Goal: Task Accomplishment & Management: Use online tool/utility

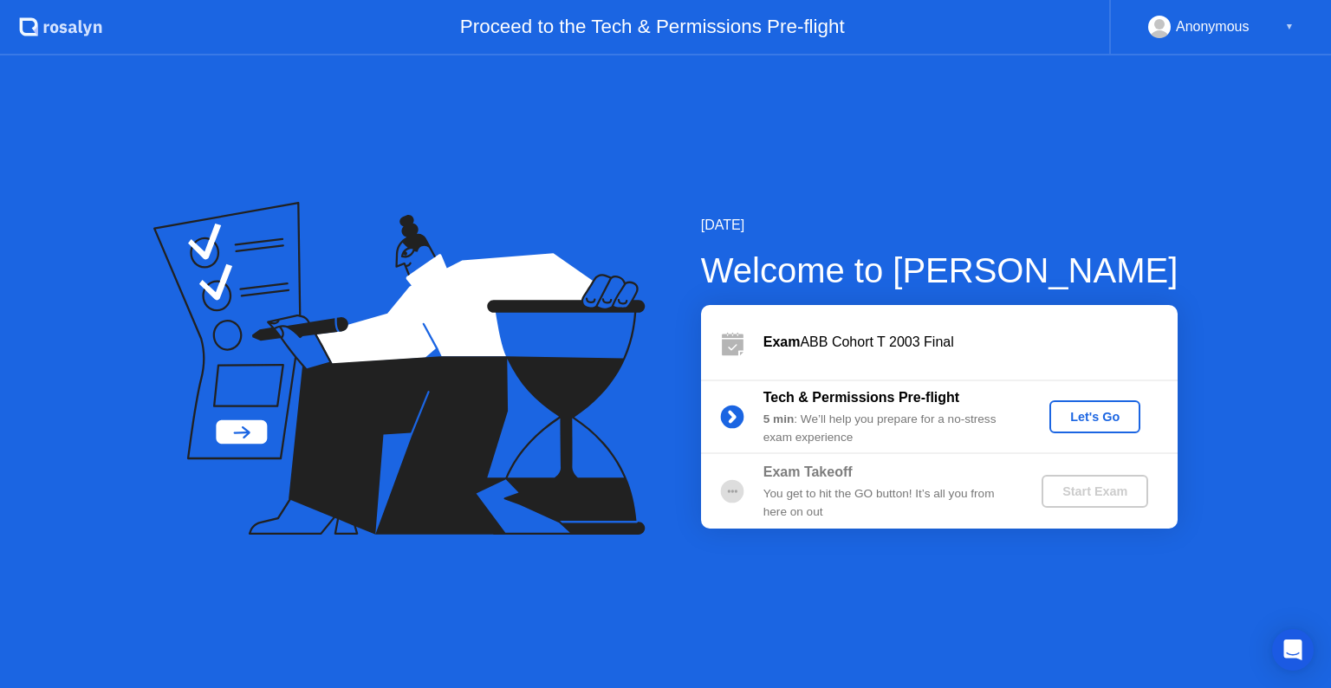
click at [1085, 396] on div "Tech & Permissions Pre-flight 5 min : We’ll help you prepare for a no-stress ex…" at bounding box center [939, 416] width 476 height 75
click at [1085, 424] on div "Let's Go" at bounding box center [1094, 417] width 77 height 14
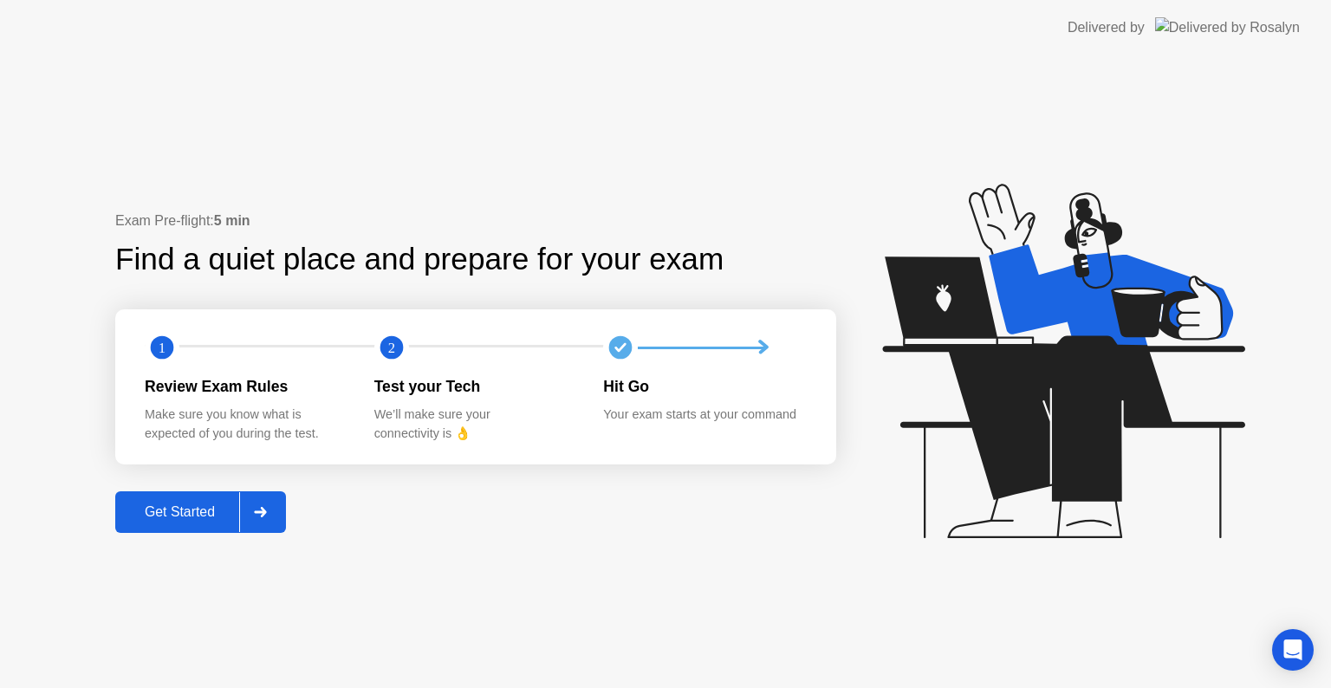
click at [269, 527] on div at bounding box center [260, 512] width 42 height 40
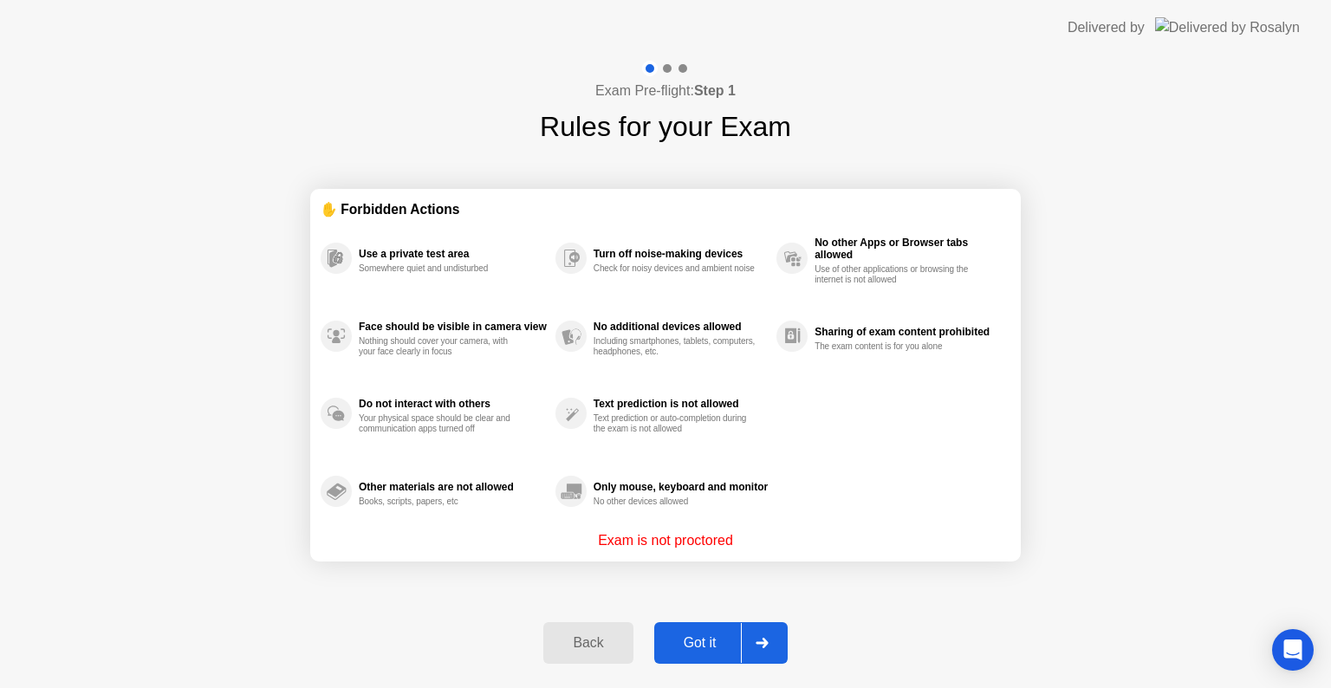
click at [703, 636] on div "Got it" at bounding box center [699, 643] width 81 height 16
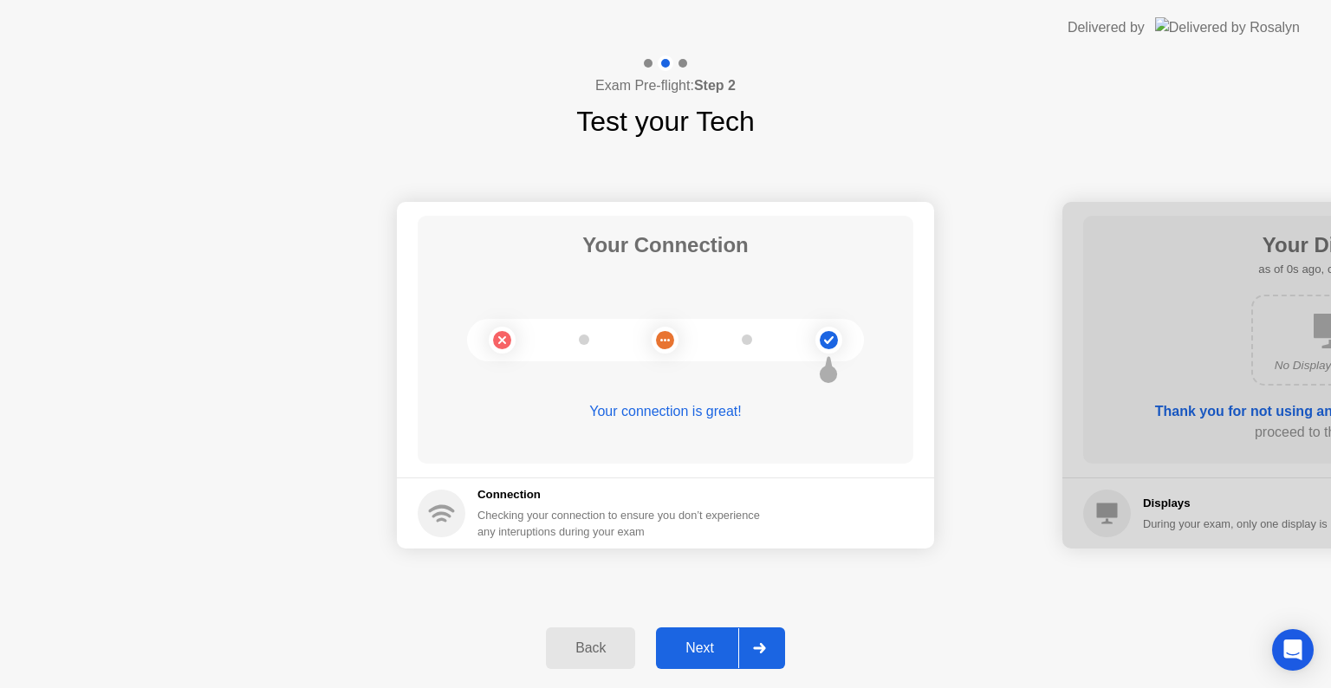
click at [757, 644] on icon at bounding box center [759, 648] width 13 height 10
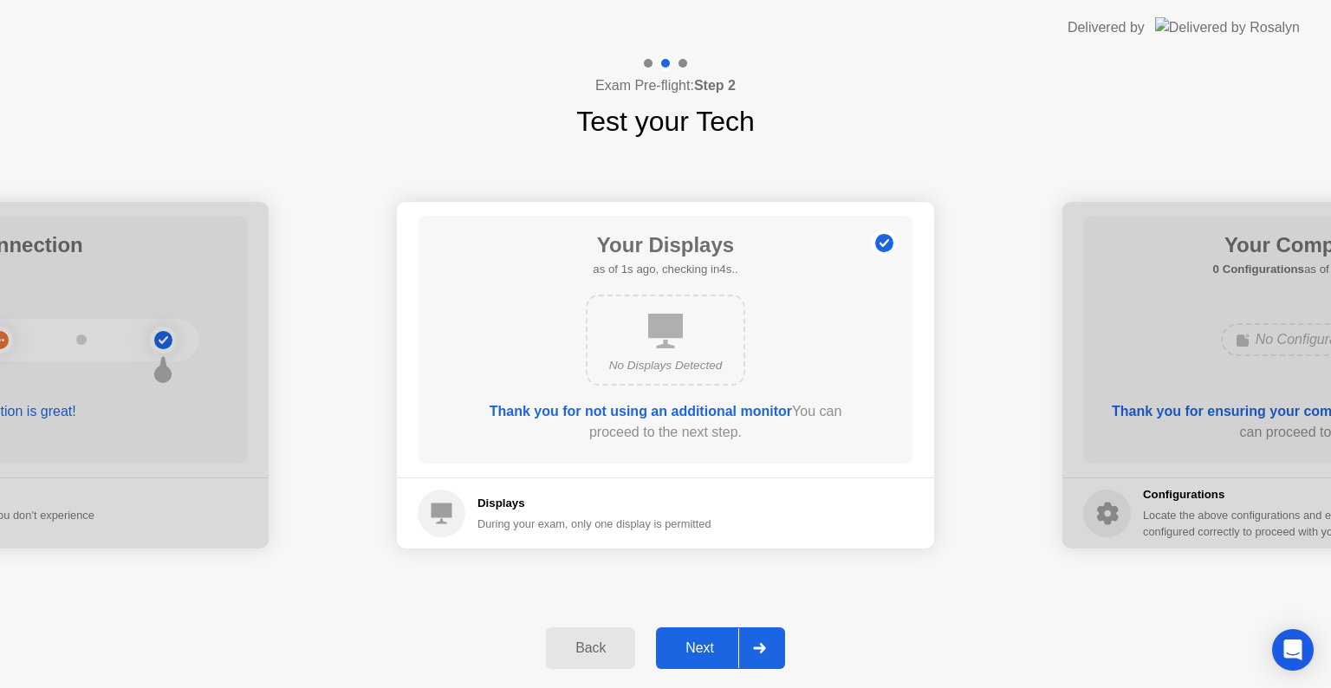
click at [757, 644] on icon at bounding box center [759, 648] width 13 height 10
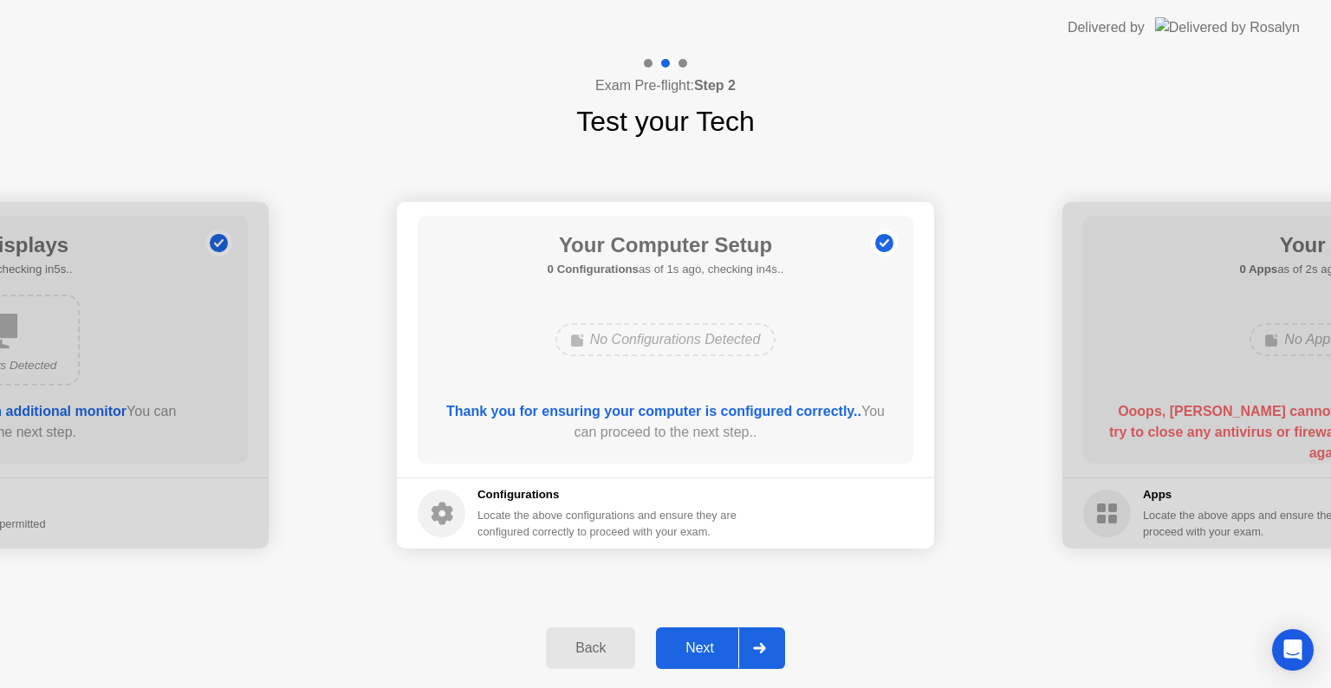
click at [757, 644] on icon at bounding box center [759, 648] width 13 height 10
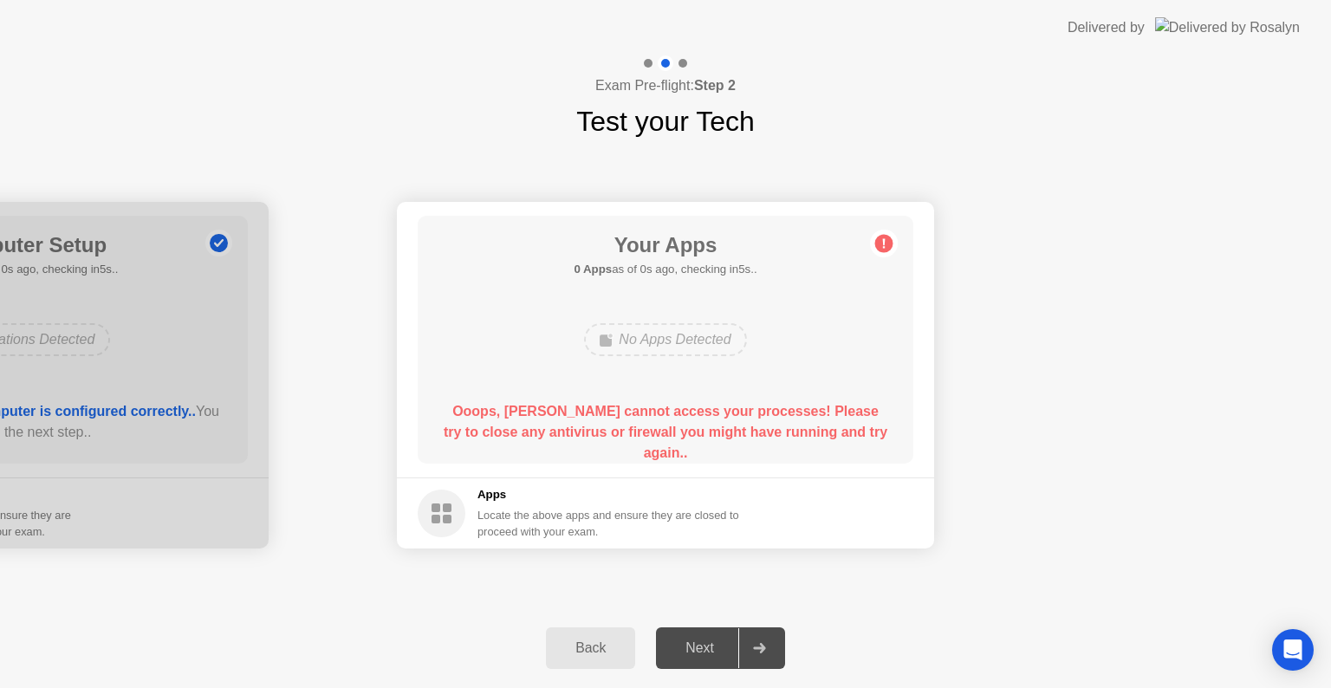
click at [757, 644] on icon at bounding box center [759, 648] width 13 height 10
click at [718, 649] on div "Next" at bounding box center [699, 648] width 77 height 16
click at [887, 246] on circle at bounding box center [884, 244] width 18 height 18
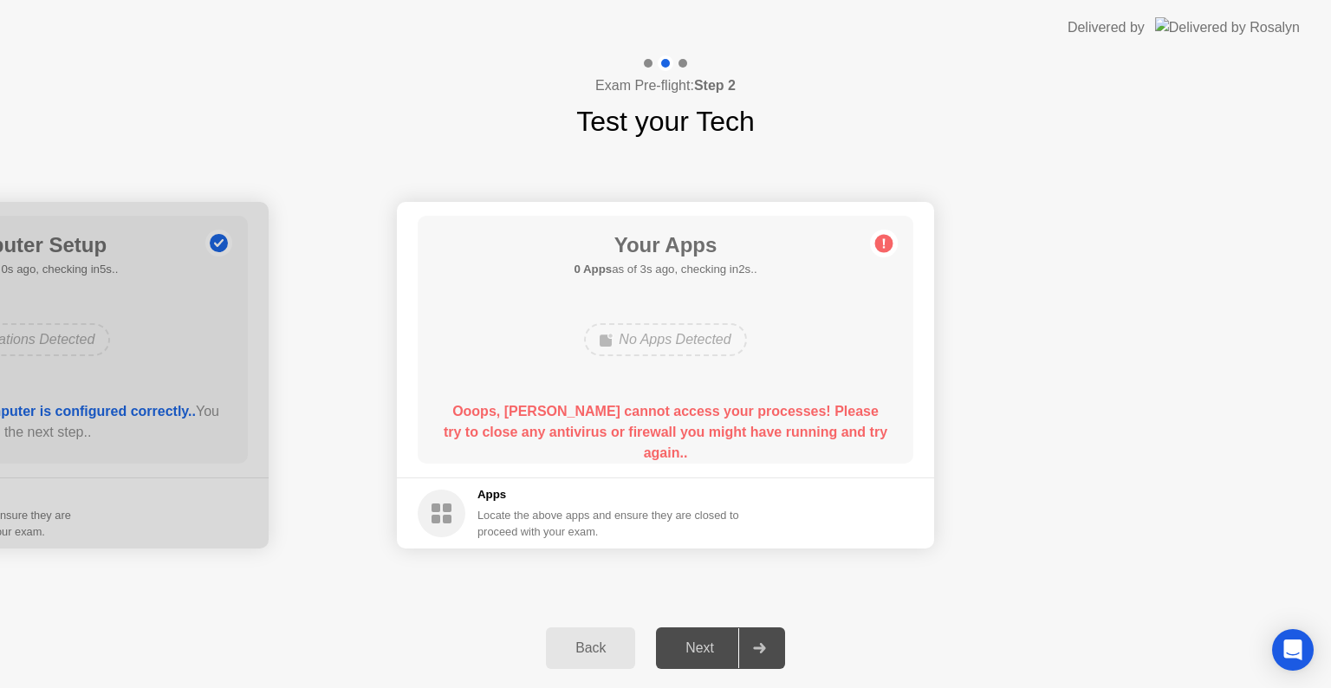
click at [887, 246] on circle at bounding box center [884, 244] width 18 height 18
click at [898, 119] on div "Exam Pre-flight: Step 2 Test your Tech" at bounding box center [665, 98] width 1331 height 87
click at [1133, 180] on div "Your Connection Your connection is great! Connection Checking your connection t…" at bounding box center [665, 375] width 1331 height 466
click at [712, 640] on div "Next" at bounding box center [699, 648] width 77 height 16
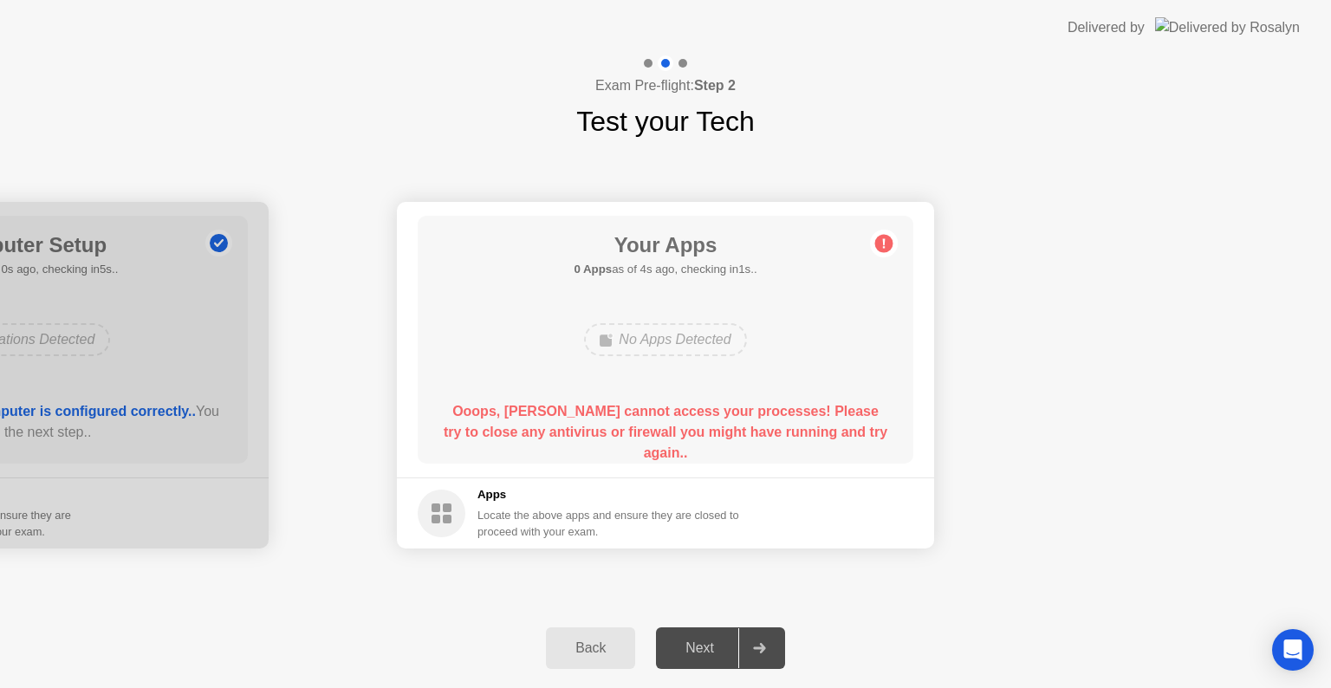
click at [182, 479] on div at bounding box center [-1, 375] width 537 height 347
click at [555, 645] on div "Back" at bounding box center [590, 648] width 79 height 16
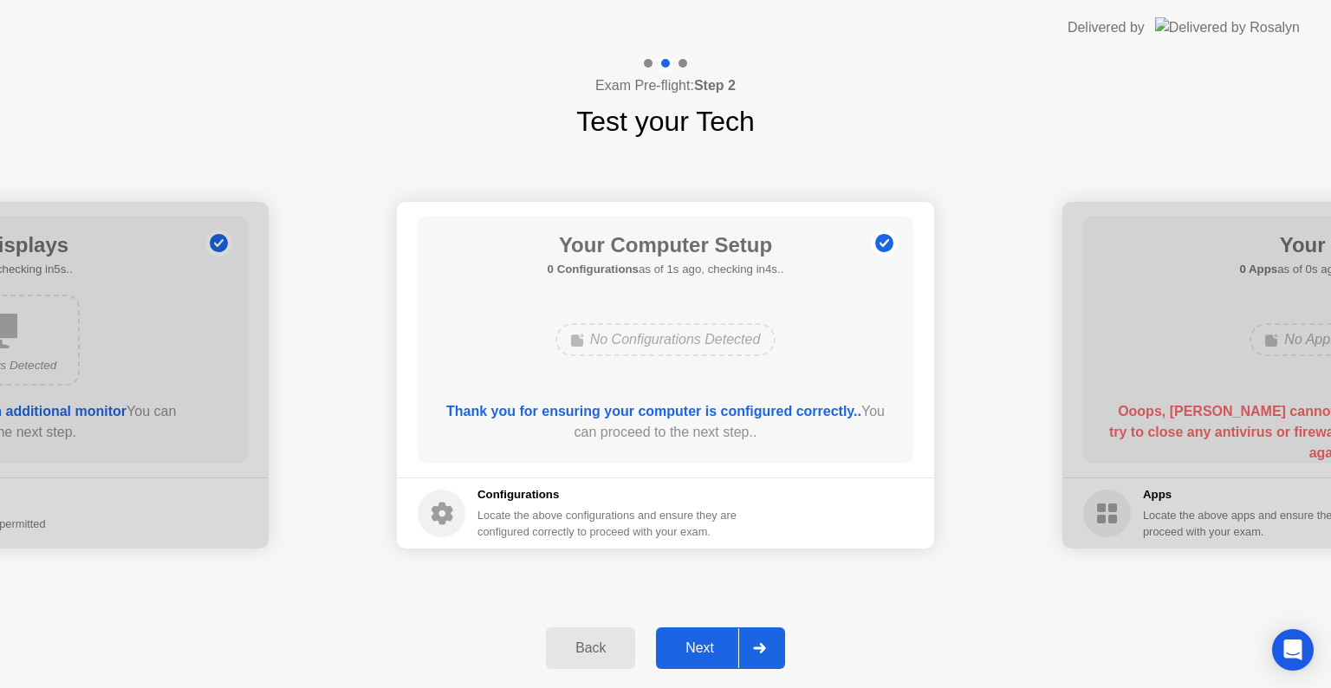
click at [765, 662] on div at bounding box center [759, 648] width 42 height 40
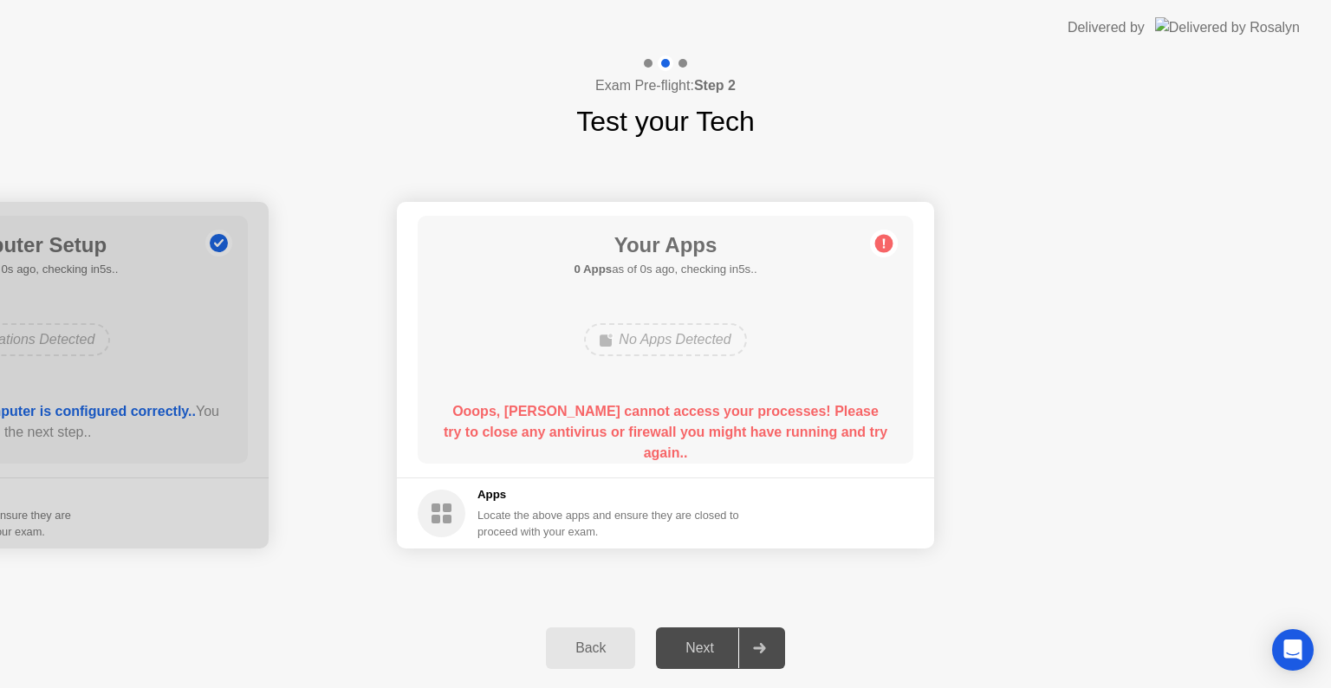
click at [586, 651] on div "Back" at bounding box center [590, 648] width 79 height 16
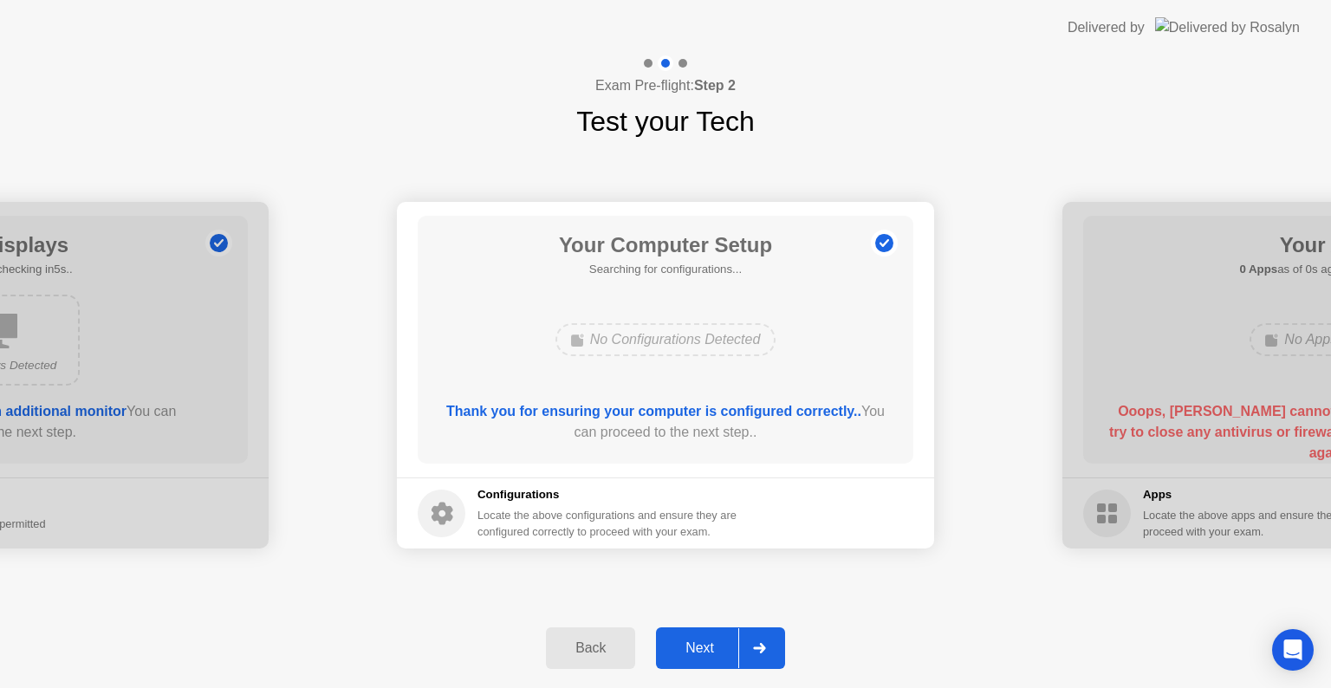
click at [708, 651] on div "Next" at bounding box center [699, 648] width 77 height 16
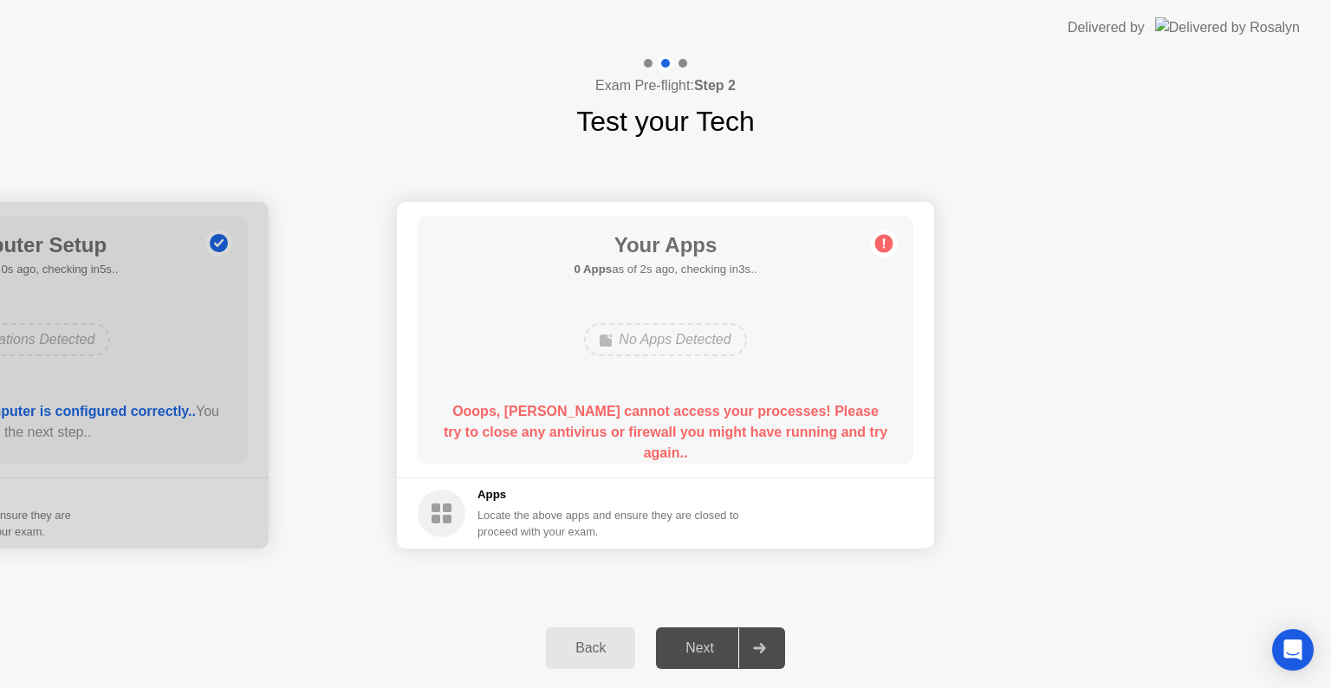
click at [779, 645] on div at bounding box center [759, 648] width 42 height 40
click at [682, 645] on div "Next" at bounding box center [699, 648] width 77 height 16
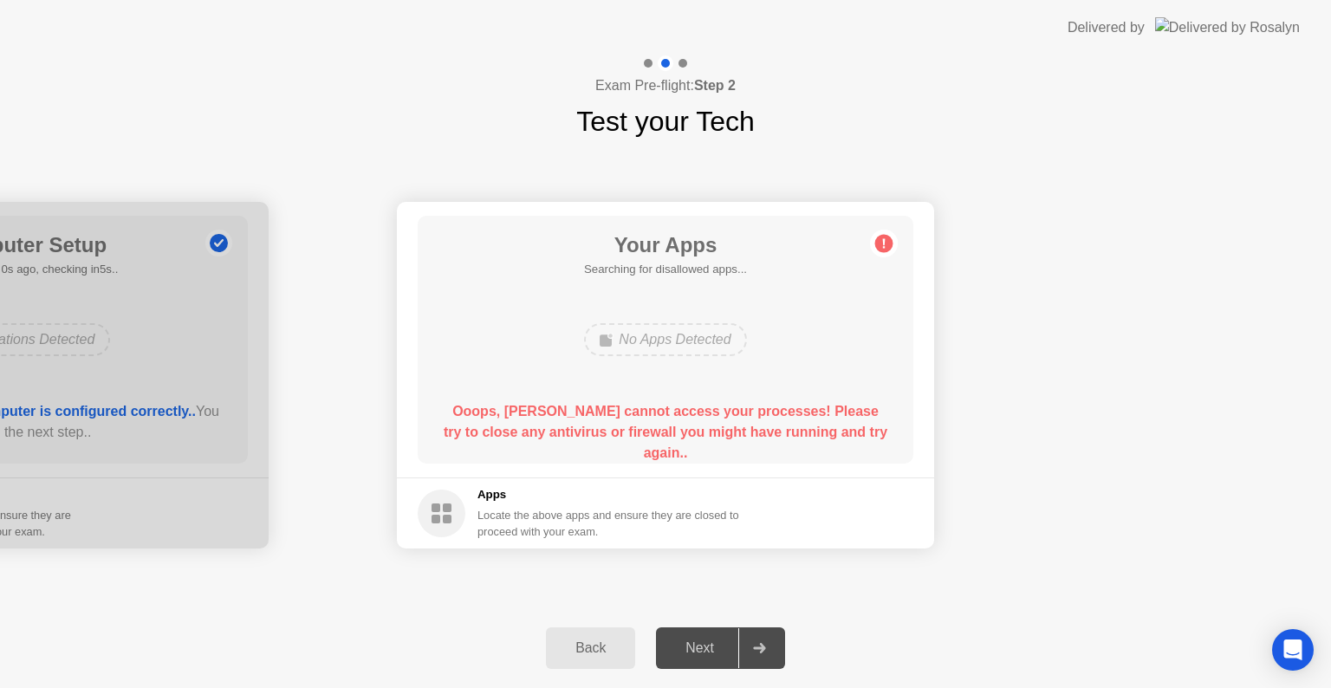
click at [603, 648] on div "Back" at bounding box center [590, 648] width 79 height 16
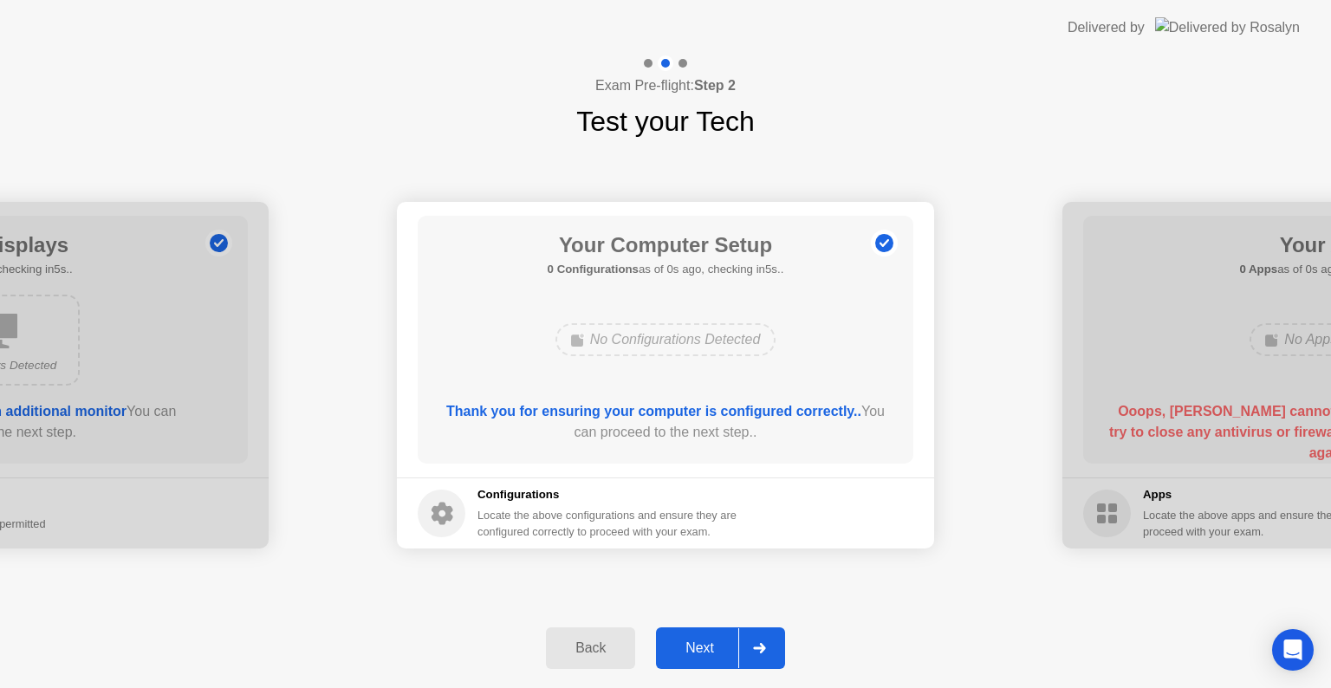
click at [706, 658] on button "Next" at bounding box center [720, 648] width 129 height 42
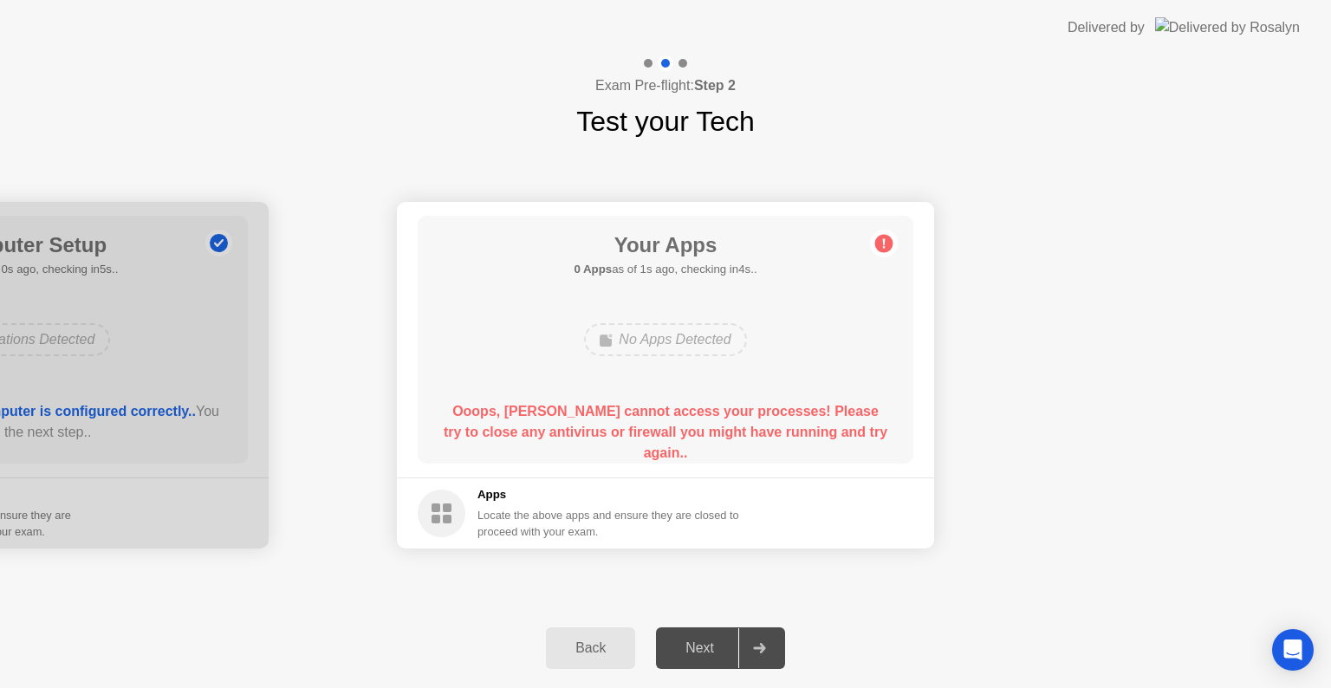
click at [883, 240] on icon at bounding box center [884, 244] width 3 height 10
click at [760, 657] on div at bounding box center [759, 648] width 42 height 40
